Goal: Task Accomplishment & Management: Manage account settings

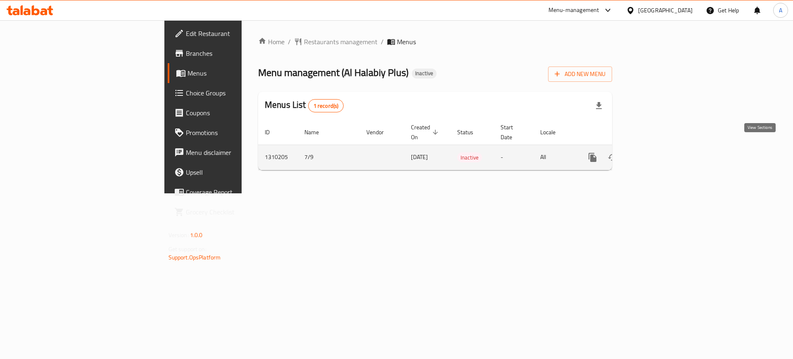
click at [657, 152] on icon "enhanced table" at bounding box center [652, 157] width 10 height 10
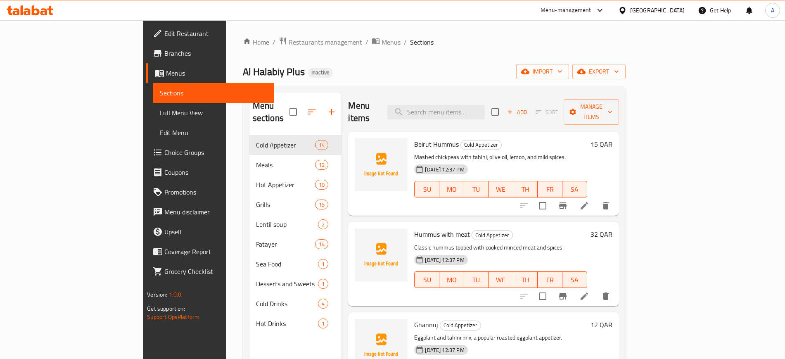
click at [538, 52] on div "Home / Restaurants management / Menus / Sections Al Halabiy Plus Inactive impor…" at bounding box center [434, 247] width 383 height 421
click at [160, 109] on span "Full Menu View" at bounding box center [213, 113] width 107 height 10
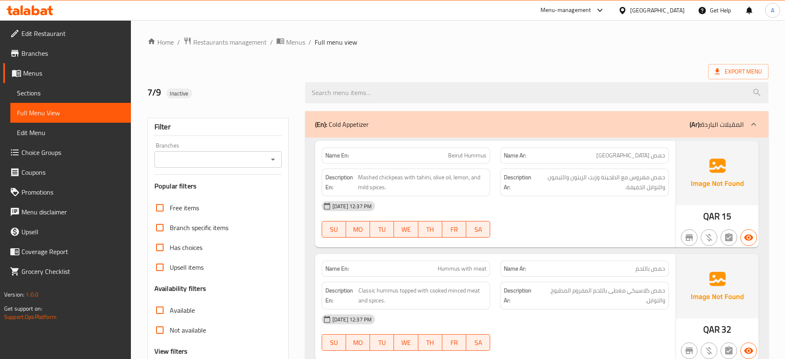
click at [487, 212] on div "[DATE] 12:37 PM" at bounding box center [495, 206] width 357 height 20
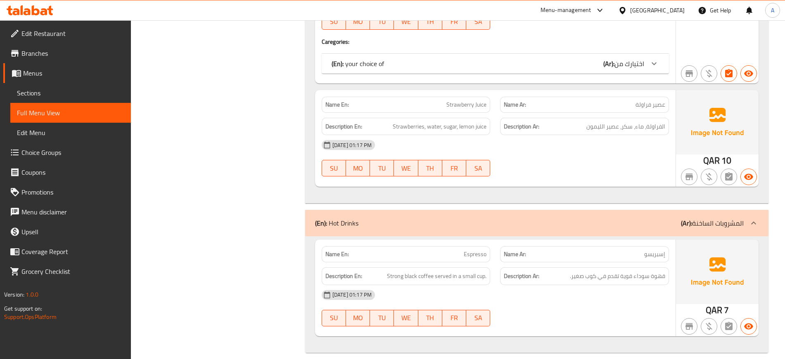
click at [443, 169] on div "SU MO TU WE TH FR SA" at bounding box center [406, 168] width 179 height 26
click at [523, 142] on div "[DATE] 01:17 PM" at bounding box center [495, 145] width 357 height 20
click at [485, 135] on div "[DATE] 01:17 PM" at bounding box center [495, 145] width 357 height 20
click at [515, 146] on div "[DATE] 01:17 PM SU MO TU WE TH FR SA" at bounding box center [495, 158] width 357 height 46
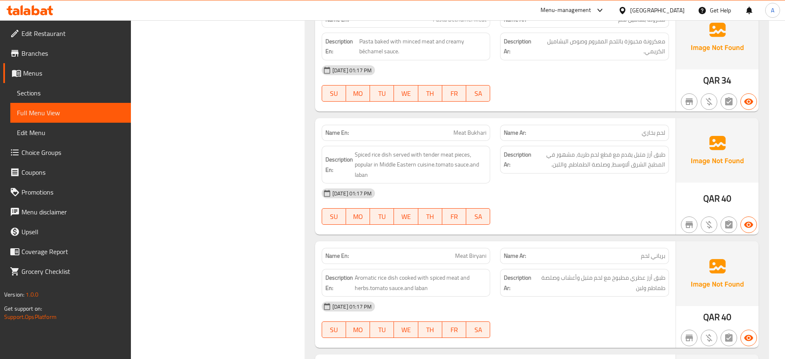
scroll to position [0, 0]
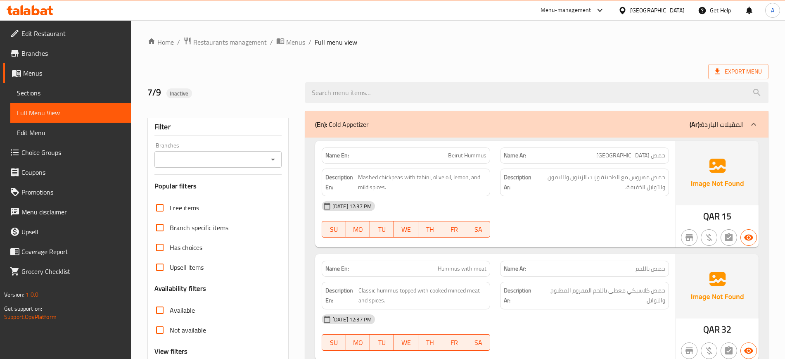
click at [416, 218] on div "SU MO TU WE TH FR SA" at bounding box center [406, 229] width 179 height 26
click at [438, 211] on div "[DATE] 12:37 PM" at bounding box center [495, 206] width 357 height 20
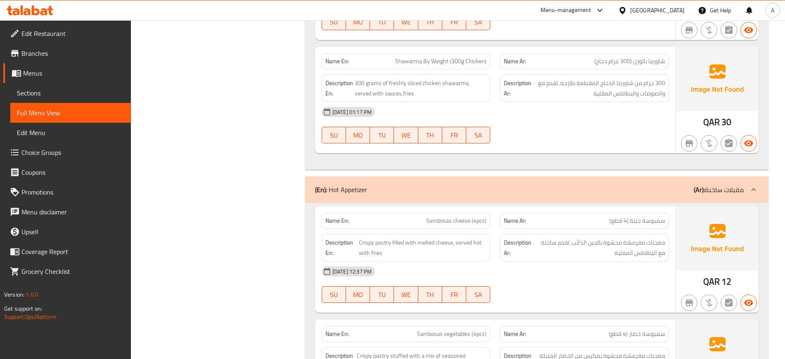
click at [519, 216] on strong "Name Ar:" at bounding box center [515, 220] width 22 height 9
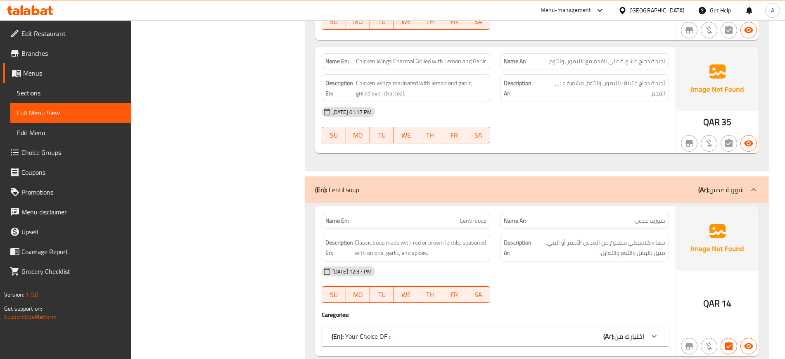
click at [410, 261] on div "[DATE] 12:37 PM" at bounding box center [495, 271] width 357 height 20
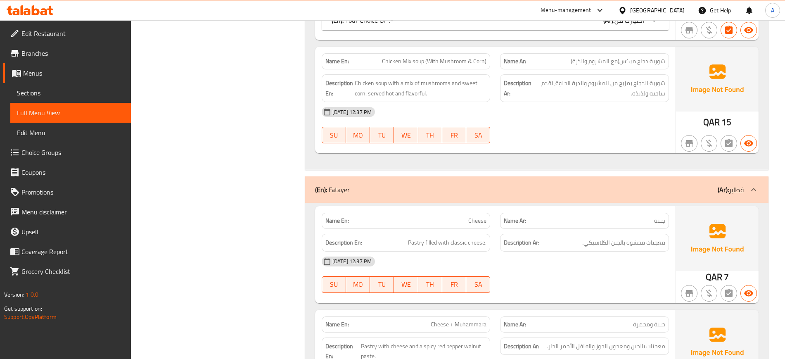
click at [465, 276] on button "FR" at bounding box center [454, 284] width 24 height 17
type button "5"
click at [492, 252] on div "[DATE] 12:37 PM" at bounding box center [495, 261] width 357 height 20
click at [444, 251] on div "[DATE] 12:37 PM" at bounding box center [495, 261] width 357 height 20
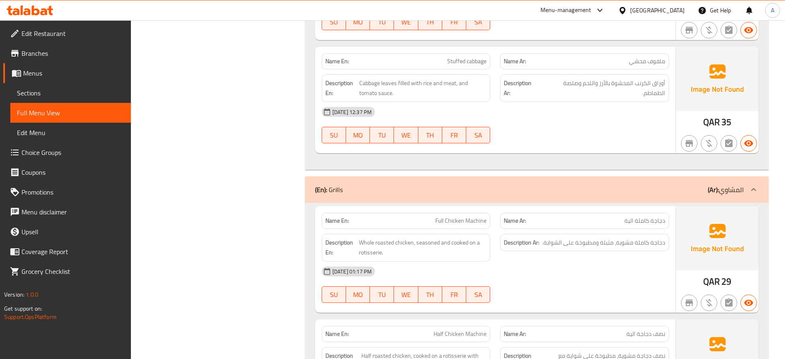
click at [431, 229] on div "Description En: Whole roasted chicken, seasoned and cooked on a rotisserie." at bounding box center [406, 248] width 179 height 38
click at [461, 239] on span "Whole roasted chicken, seasoned and cooked on a rotisserie." at bounding box center [423, 247] width 128 height 20
drag, startPoint x: 353, startPoint y: 205, endPoint x: 324, endPoint y: 207, distance: 29.4
click at [324, 213] on div "Name En: Full Chicken Machine" at bounding box center [406, 221] width 169 height 16
copy strong "Name En:"
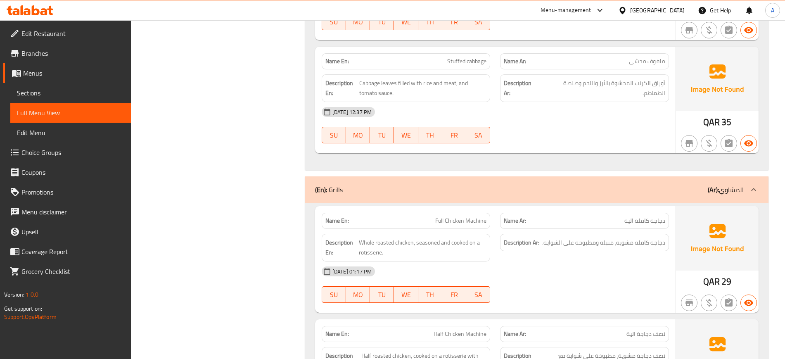
click at [53, 75] on span "Menus" at bounding box center [73, 73] width 101 height 10
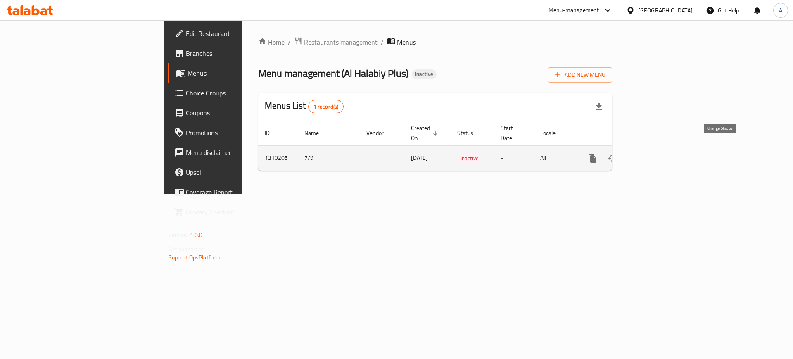
click at [617, 155] on icon "enhanced table" at bounding box center [612, 158] width 9 height 7
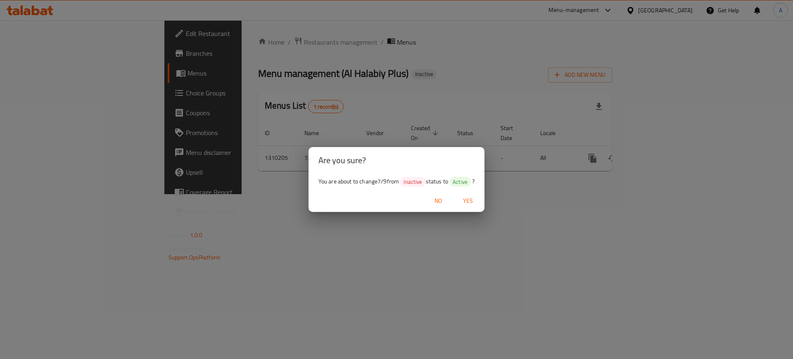
click at [460, 206] on button "Yes" at bounding box center [467, 200] width 26 height 15
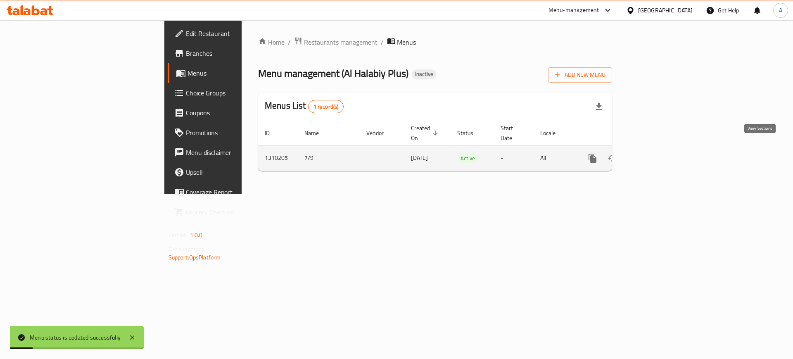
click at [662, 149] on link "enhanced table" at bounding box center [652, 158] width 20 height 20
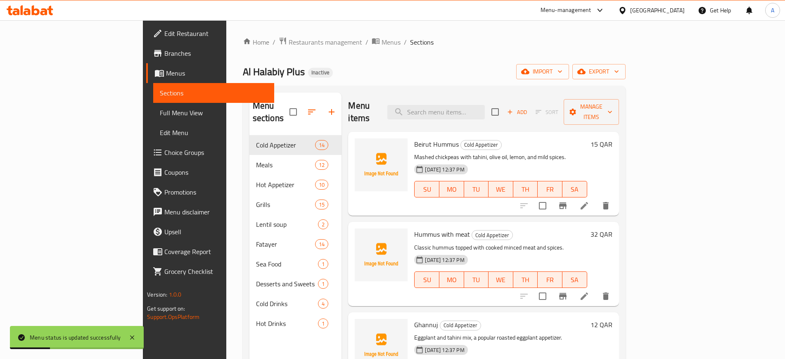
click at [160, 116] on span "Full Menu View" at bounding box center [213, 113] width 107 height 10
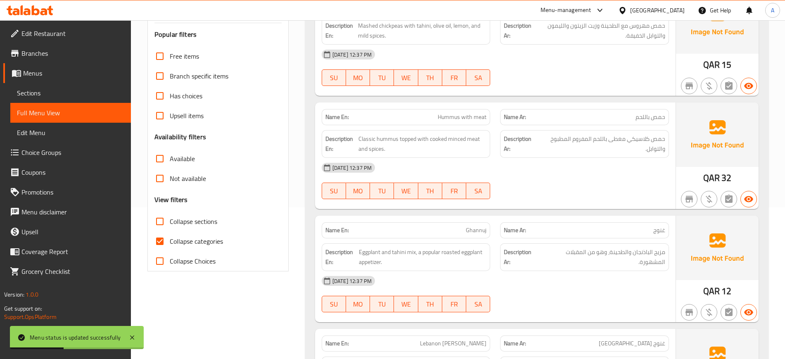
scroll to position [155, 0]
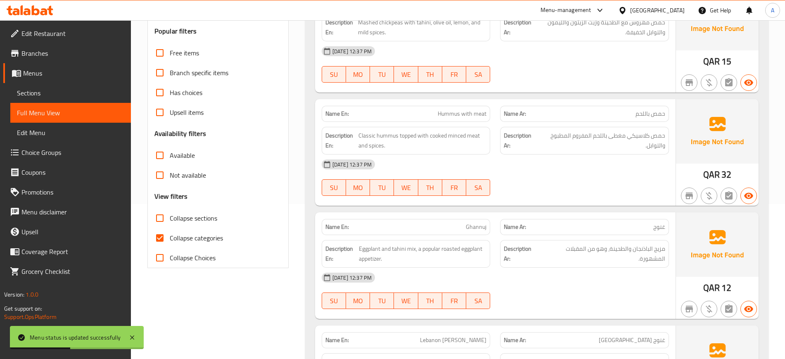
click at [188, 236] on span "Collapse categories" at bounding box center [196, 238] width 53 height 10
click at [170, 236] on input "Collapse categories" at bounding box center [160, 238] width 20 height 20
checkbox input "false"
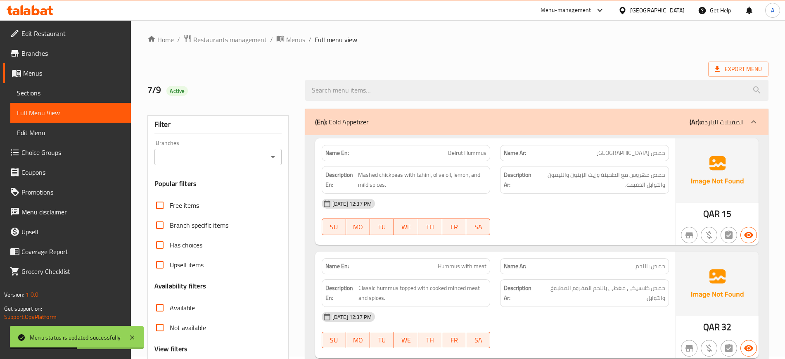
scroll to position [0, 0]
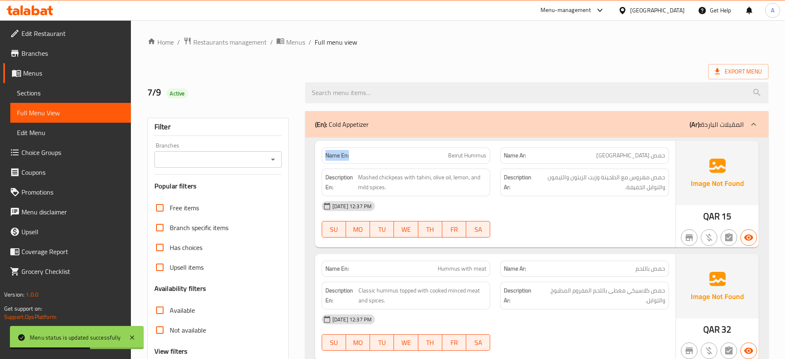
drag, startPoint x: 355, startPoint y: 155, endPoint x: 305, endPoint y: 155, distance: 50.4
copy strong "Name En:"
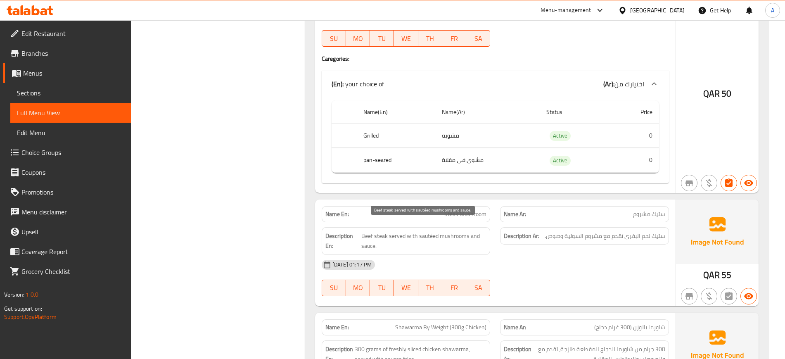
scroll to position [3766, 0]
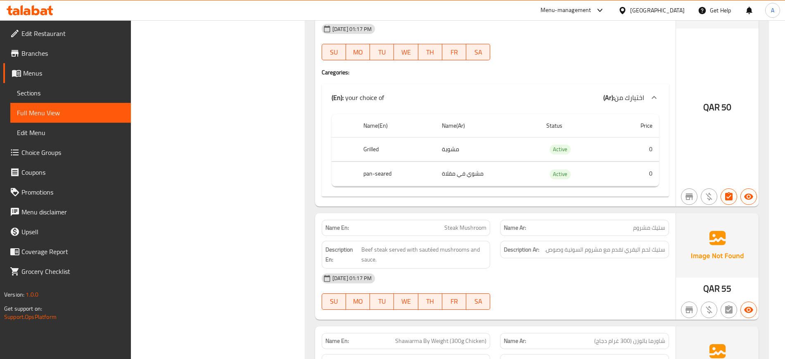
click at [524, 270] on div "[DATE] 01:17 PM" at bounding box center [495, 278] width 357 height 20
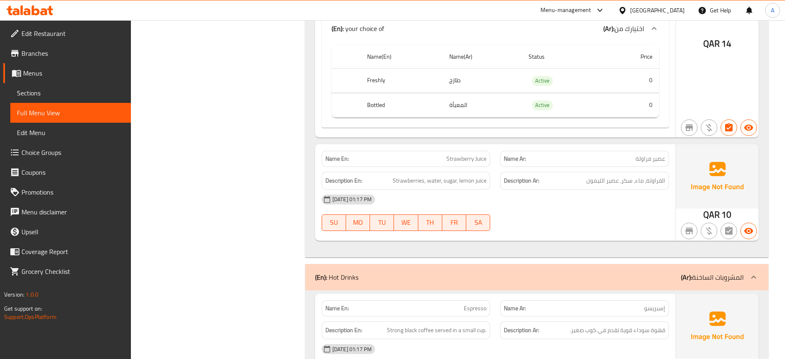
scroll to position [9904, 0]
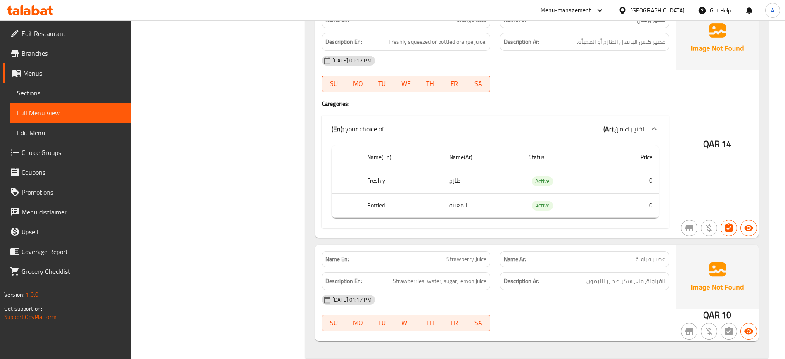
click at [542, 201] on span "Active" at bounding box center [542, 205] width 21 height 9
copy span "Active"
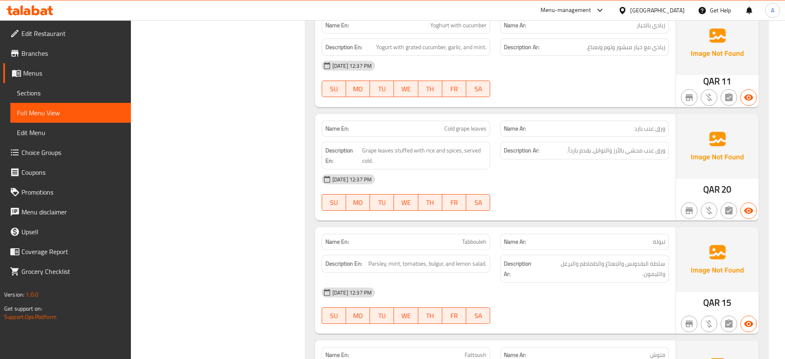
scroll to position [0, 0]
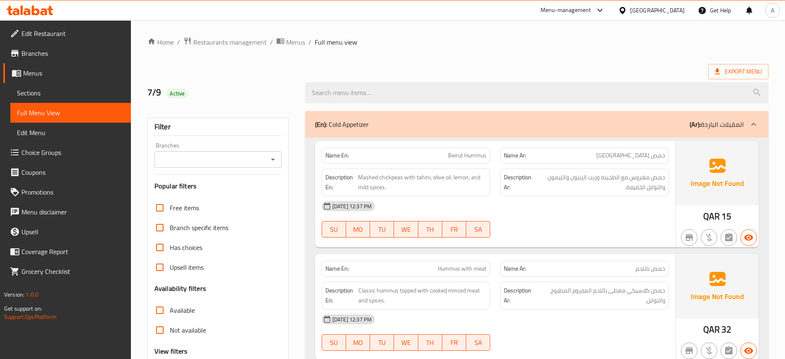
click at [78, 30] on span "Edit Restaurant" at bounding box center [72, 33] width 103 height 10
